Goal: Complete application form: Complete application form

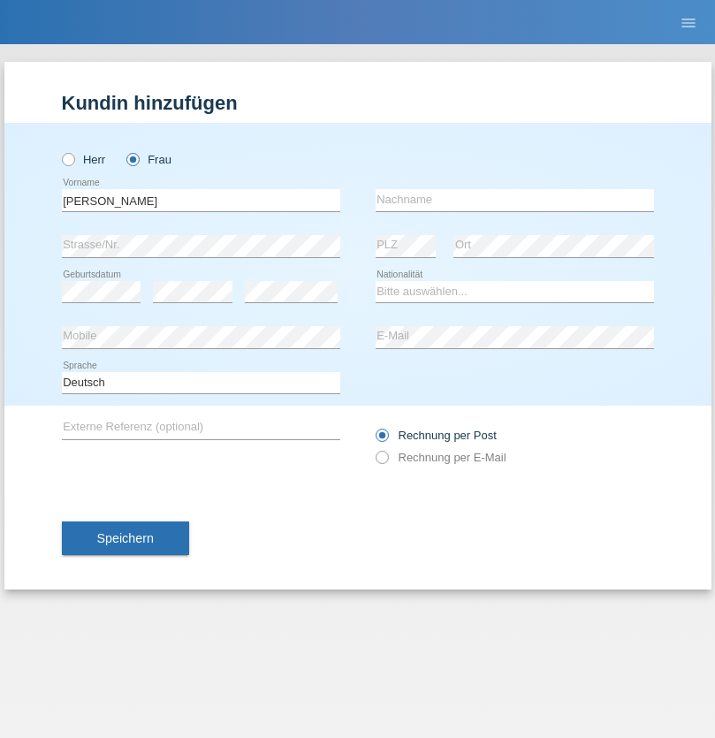
type input "[PERSON_NAME]"
click at [514, 200] on input "text" at bounding box center [515, 200] width 278 height 22
type input "Ayadi"
select select "TN"
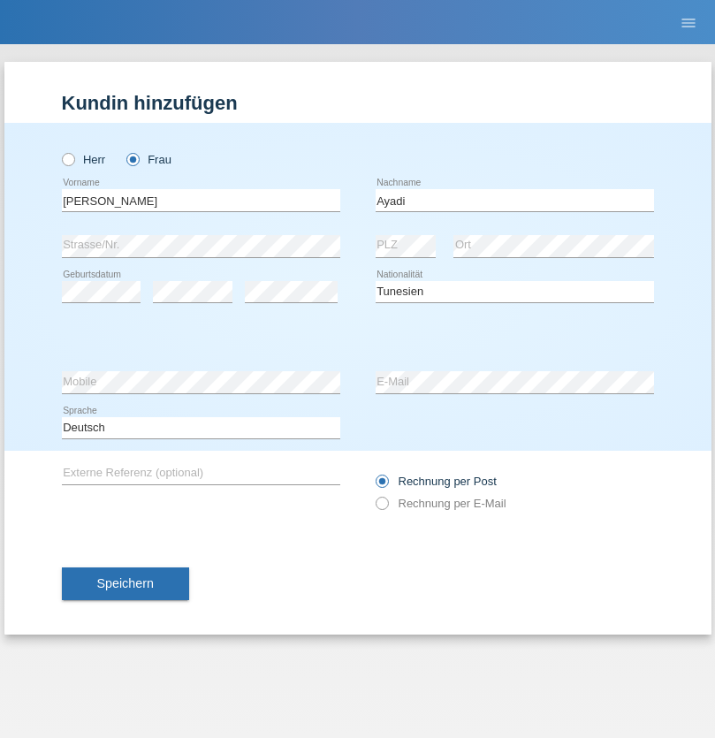
select select "C"
select select "25"
select select "04"
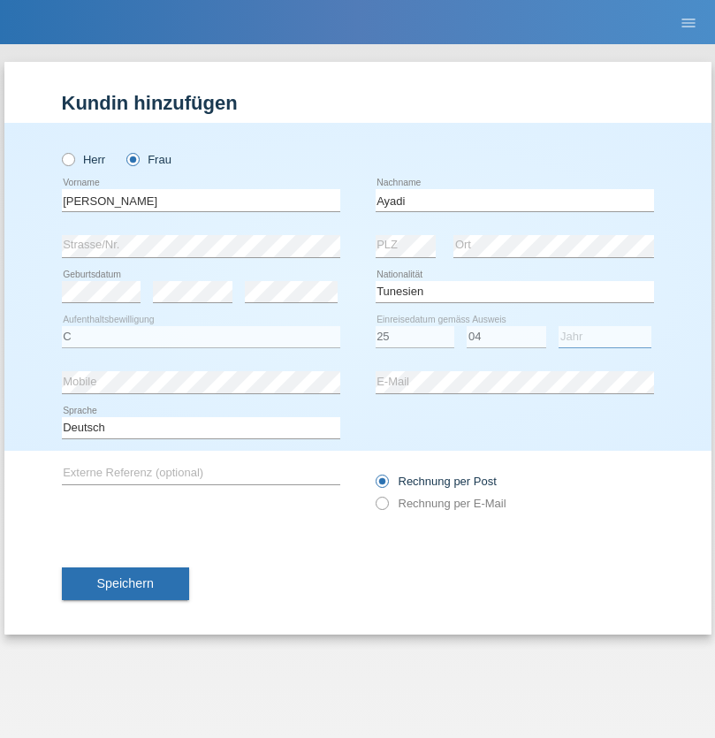
select select "1985"
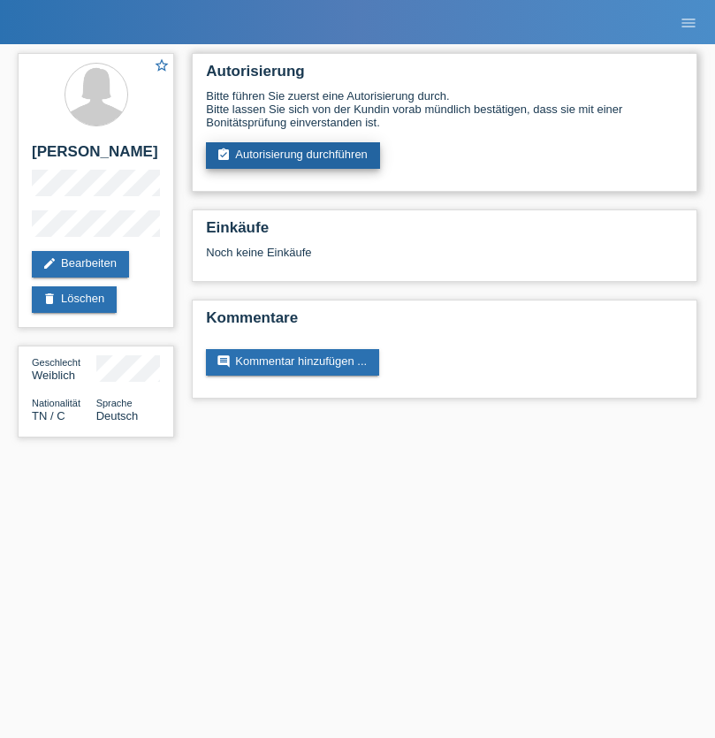
click at [293, 156] on link "assignment_turned_in Autorisierung durchführen" at bounding box center [293, 155] width 174 height 27
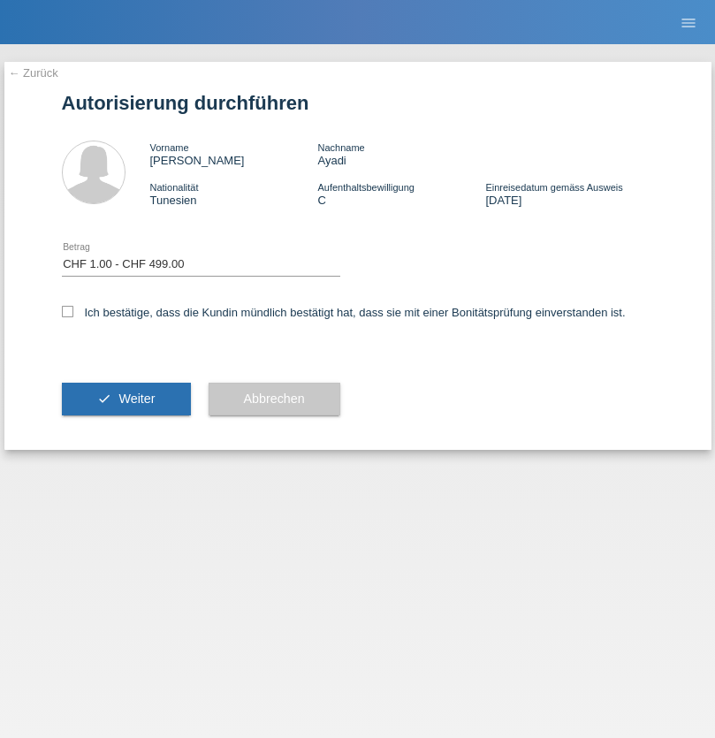
select select "1"
checkbox input "true"
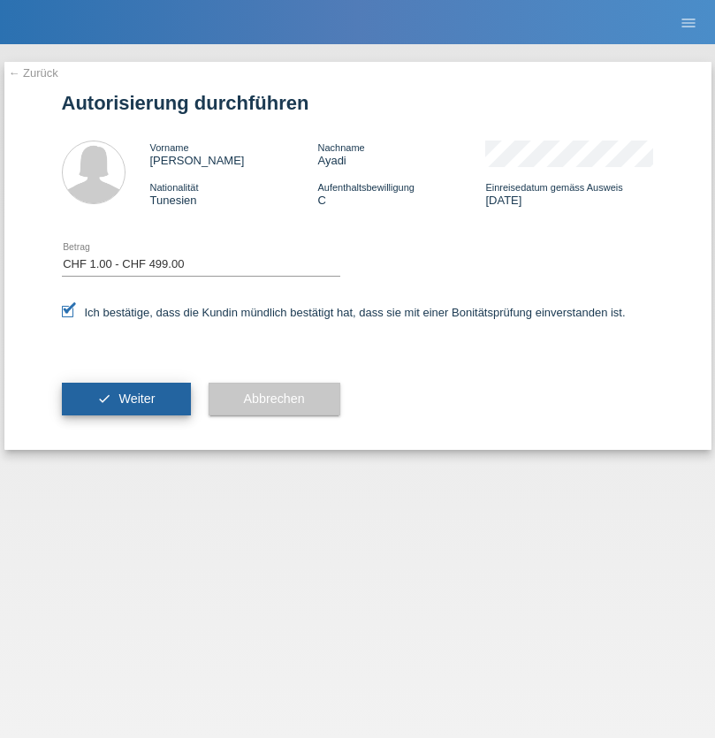
click at [126, 399] on span "Weiter" at bounding box center [136, 399] width 36 height 14
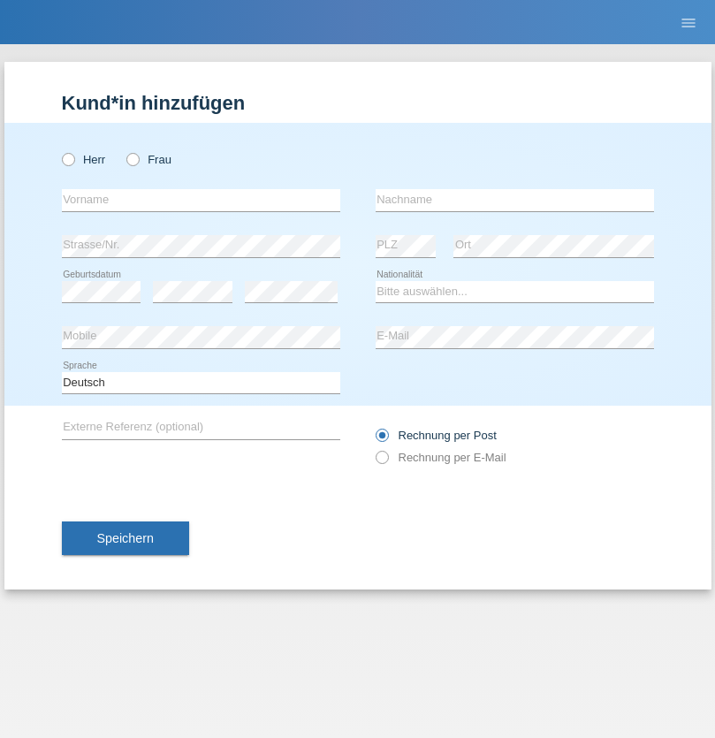
radio input "true"
click at [201, 200] on input "text" at bounding box center [201, 200] width 278 height 22
type input "[PERSON_NAME]"
click at [514, 200] on input "text" at bounding box center [515, 200] width 278 height 22
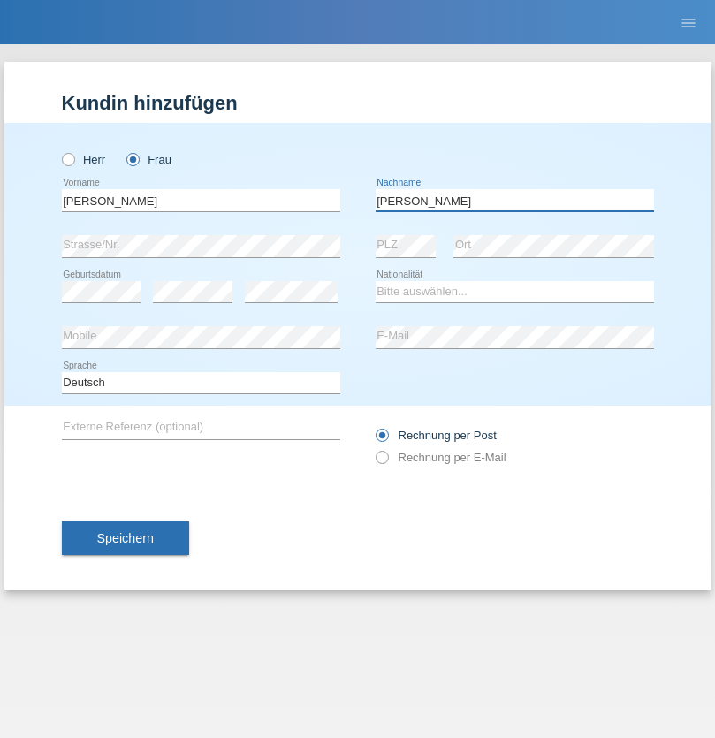
type input "[PERSON_NAME]"
select select "UA"
select select "C"
select select "09"
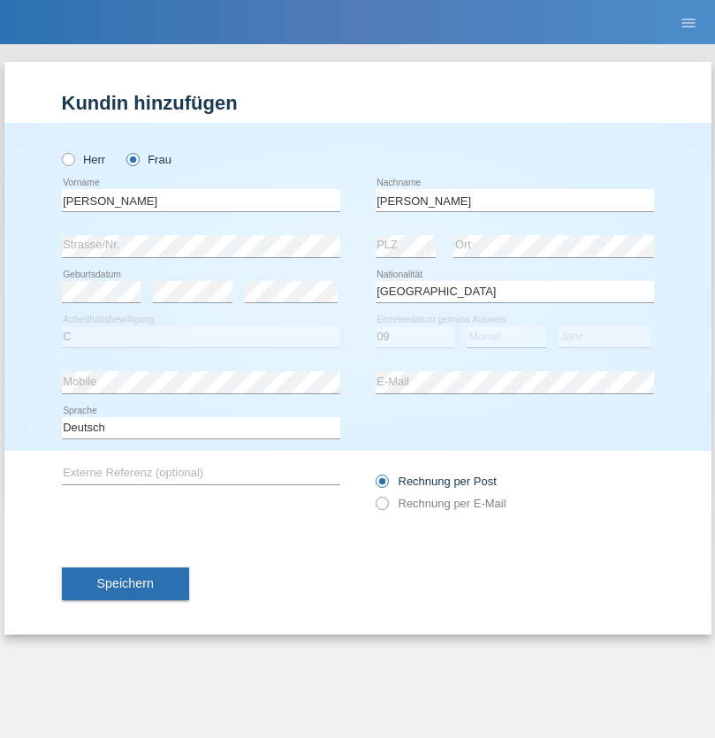
select select "12"
select select "2021"
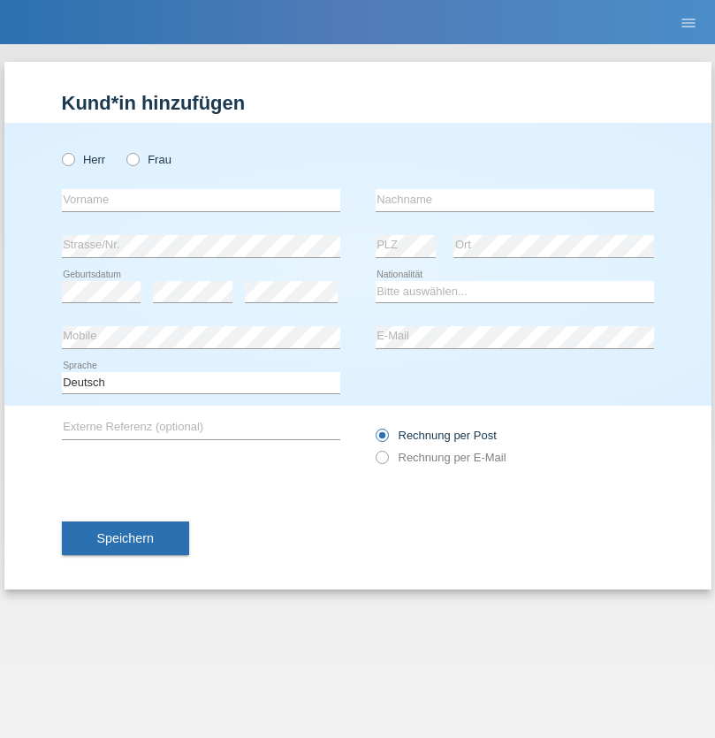
radio input "true"
click at [201, 200] on input "text" at bounding box center [201, 200] width 278 height 22
type input "K"
click at [514, 200] on input "text" at bounding box center [515, 200] width 278 height 22
type input "Keel"
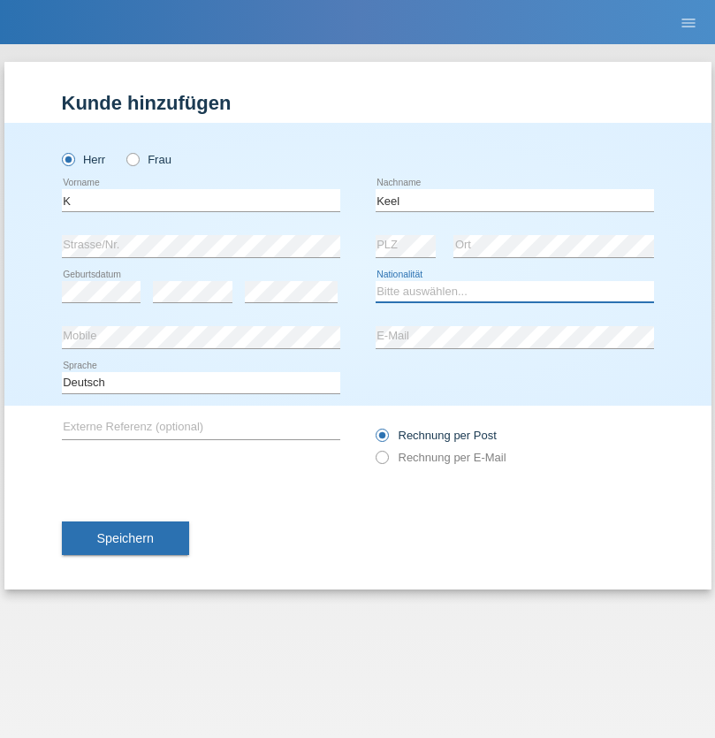
select select "CH"
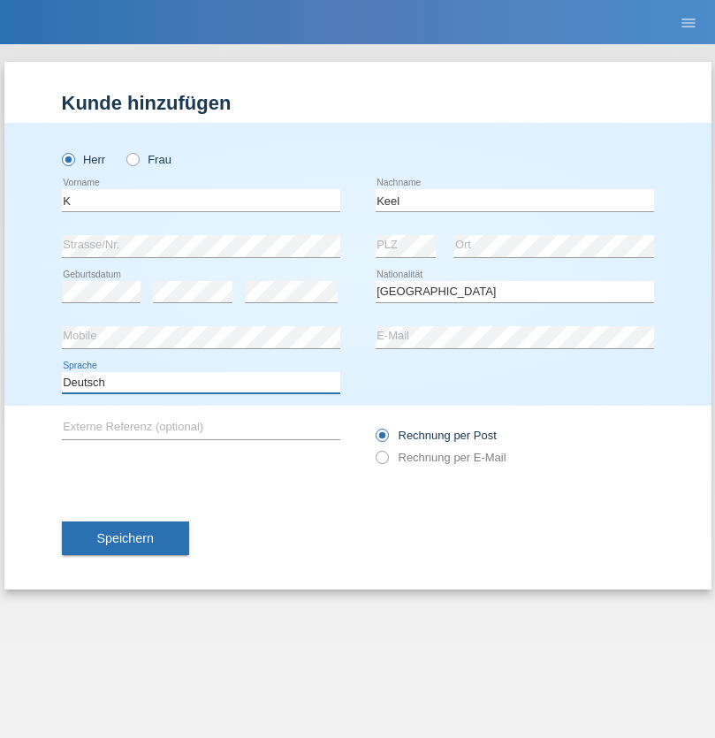
select select "en"
